Goal: Check status: Check status

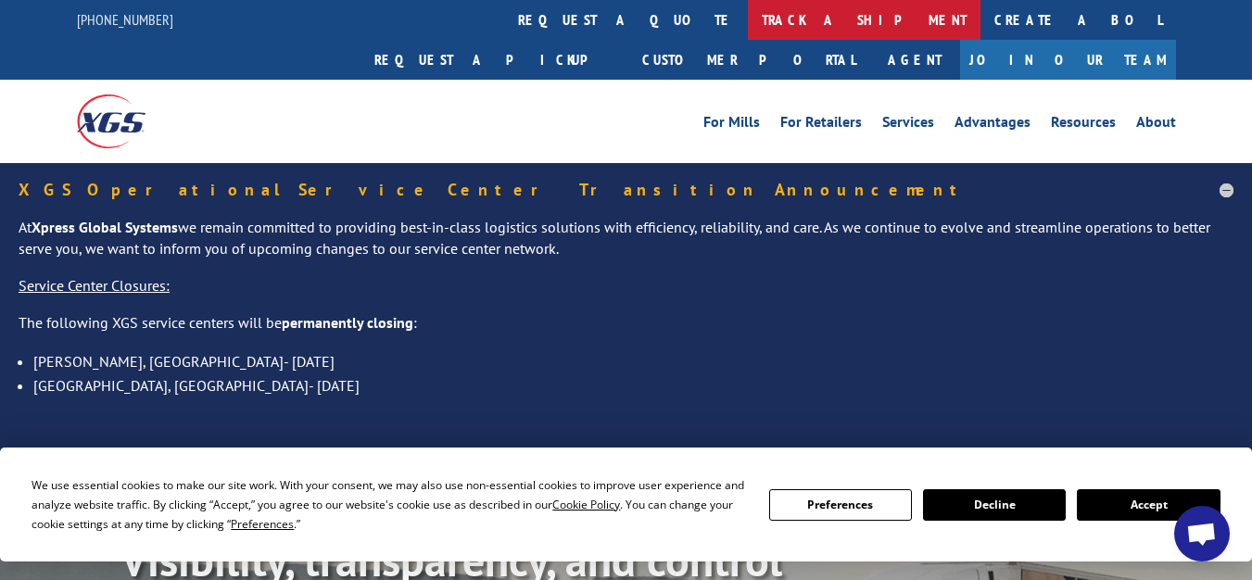
click at [748, 22] on link "track a shipment" at bounding box center [864, 20] width 233 height 40
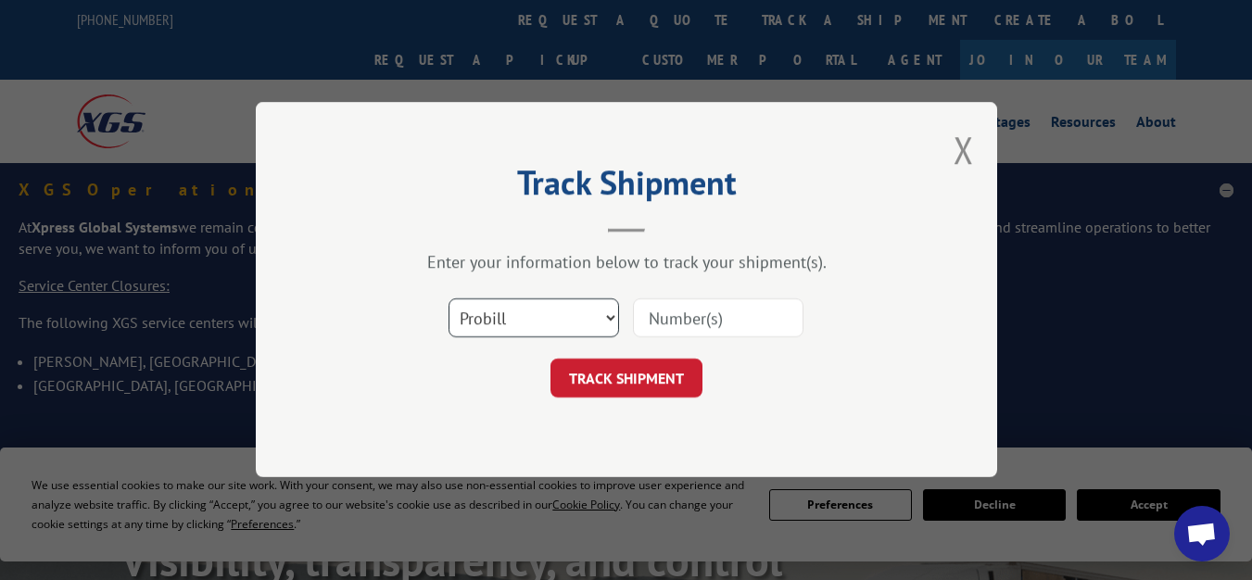
click at [521, 320] on select "Select category... Probill BOL PO" at bounding box center [533, 318] width 170 height 39
select select "bol"
click at [448, 299] on select "Select category... Probill BOL PO" at bounding box center [533, 318] width 170 height 39
click at [732, 321] on input at bounding box center [718, 318] width 170 height 39
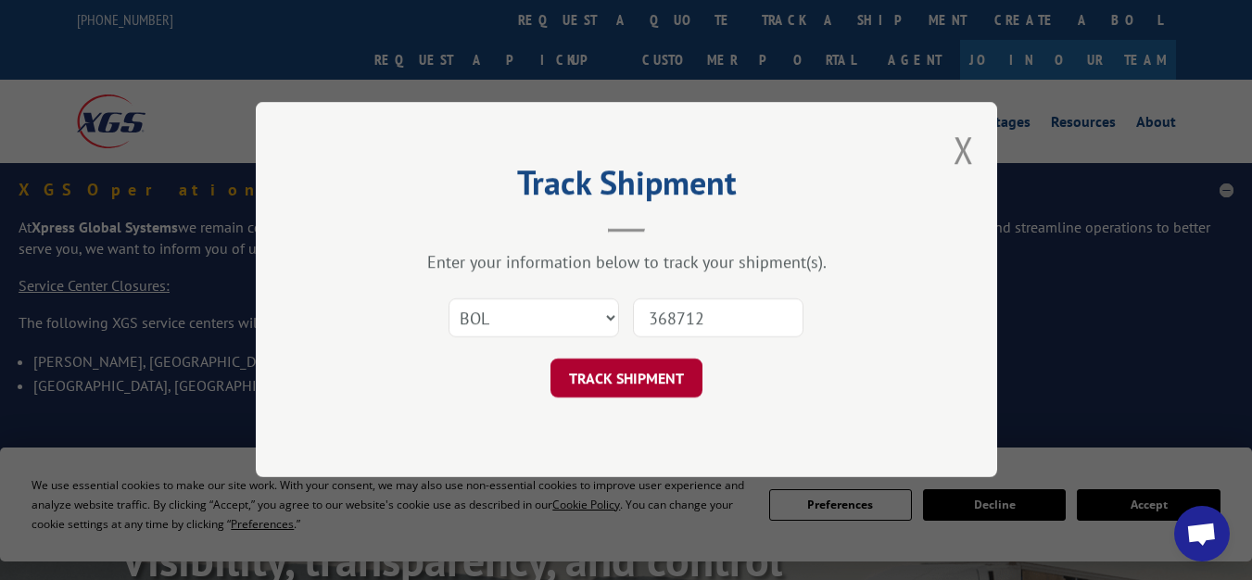
type input "368712"
click at [623, 366] on button "TRACK SHIPMENT" at bounding box center [626, 378] width 152 height 39
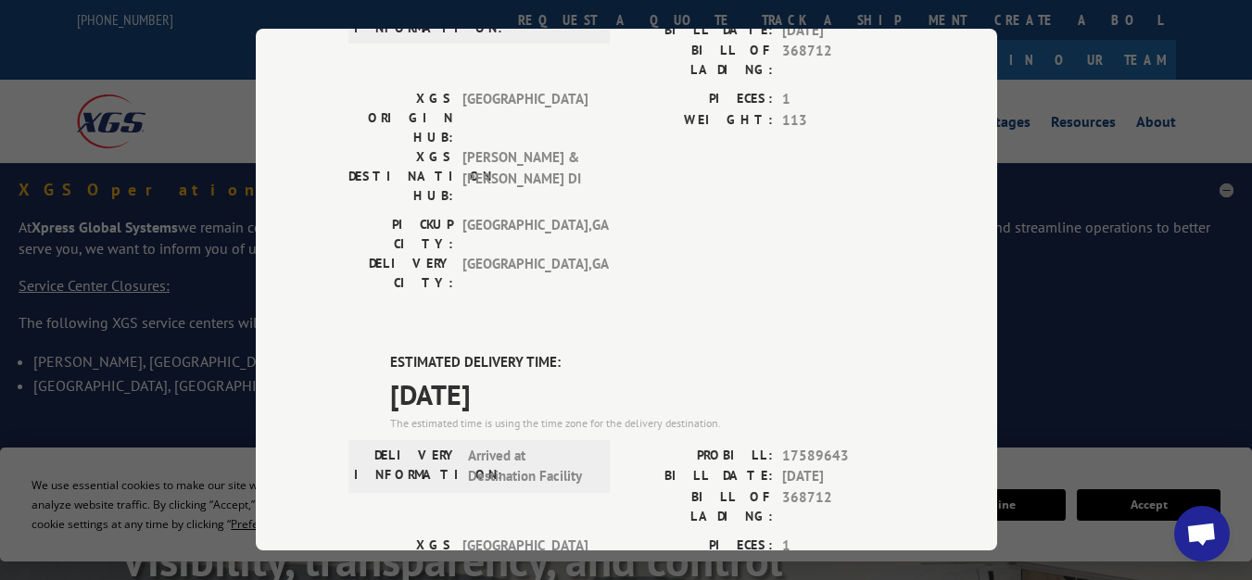
scroll to position [741, 0]
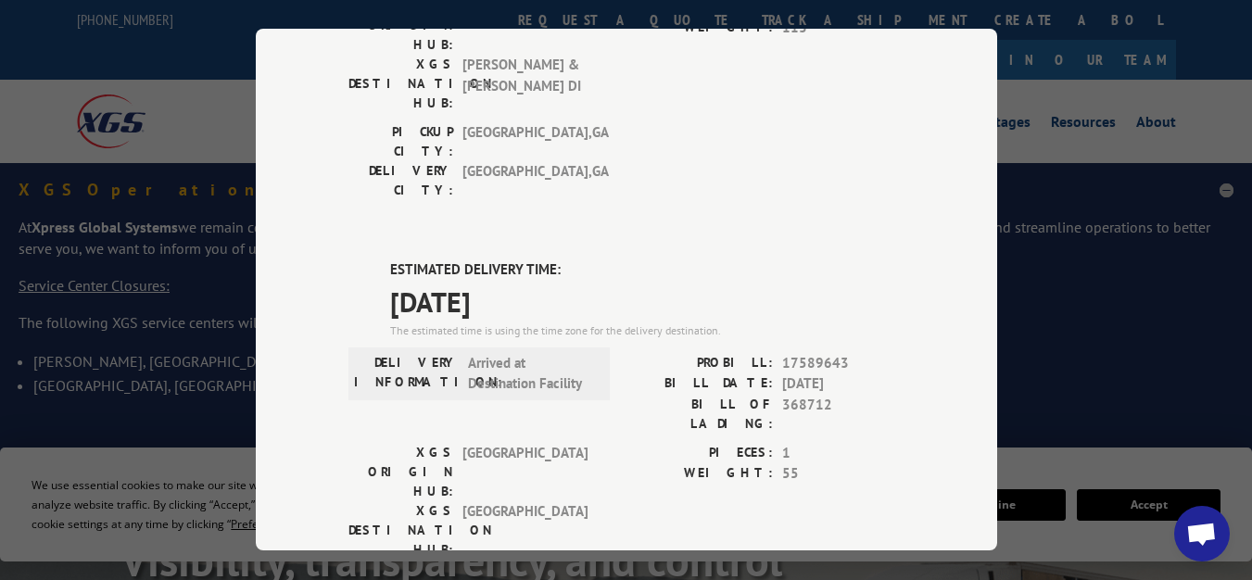
click at [130, 208] on div "Track Shipment DELIVERED DELIVERY INFORMATION: PROBILL: 6798703 BILL DATE: [DAT…" at bounding box center [626, 290] width 1252 height 580
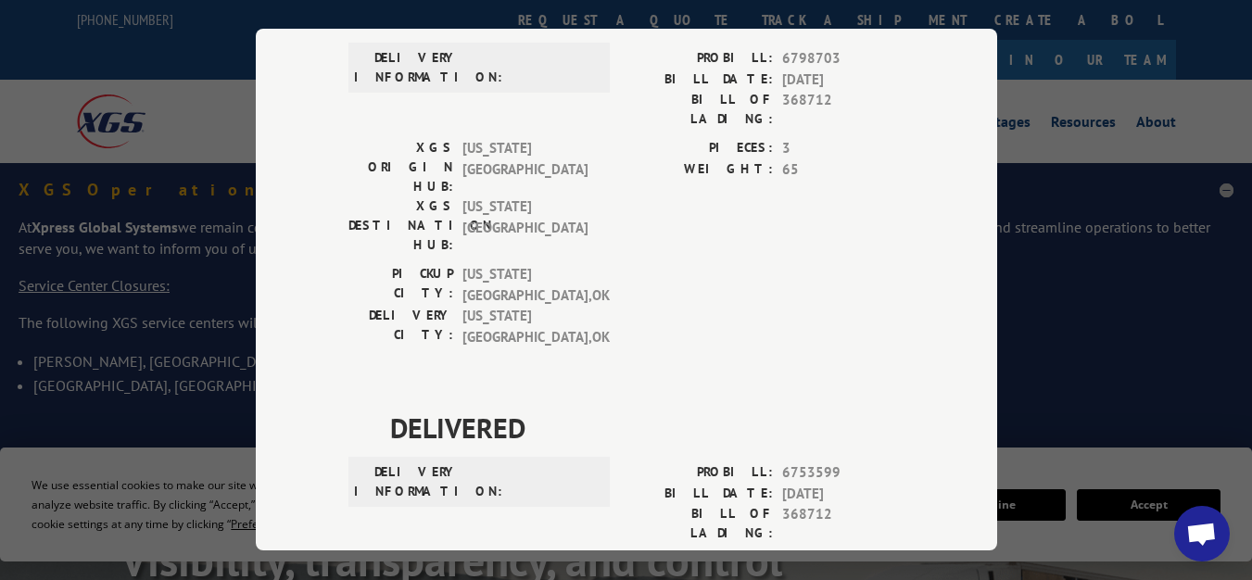
scroll to position [0, 0]
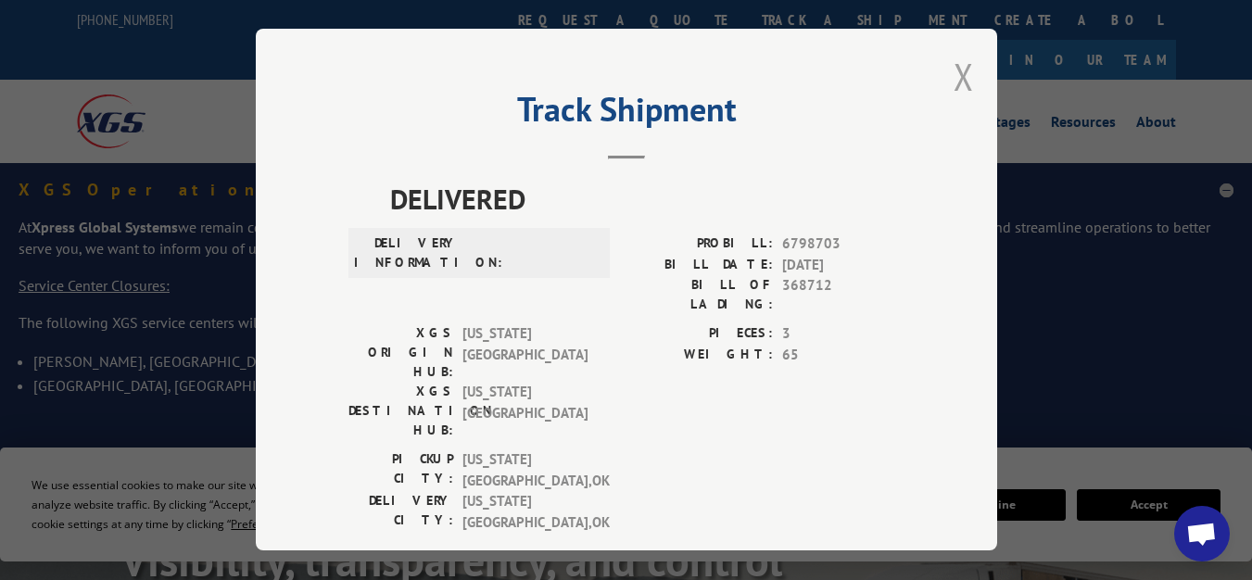
click at [964, 73] on button "Close modal" at bounding box center [963, 76] width 20 height 49
